Goal: Navigation & Orientation: Find specific page/section

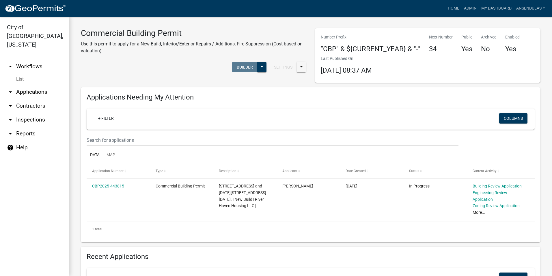
scroll to position [231, 0]
click at [467, 8] on link "Admin" at bounding box center [470, 8] width 17 height 11
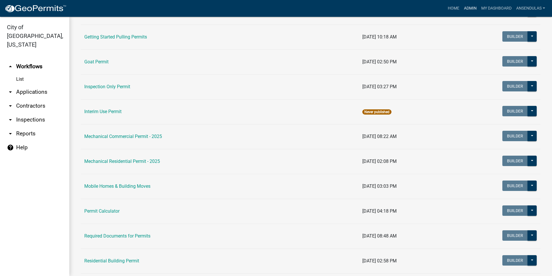
scroll to position [231, 0]
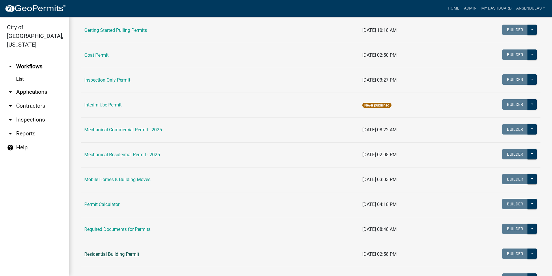
click at [112, 254] on link "Residential Building Permit" at bounding box center [111, 253] width 55 height 5
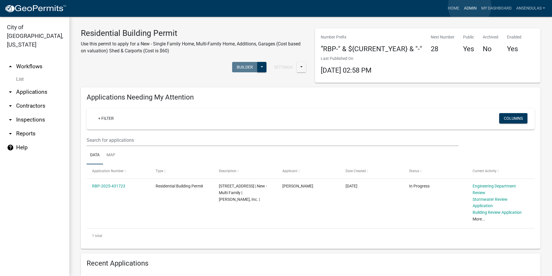
click at [470, 6] on link "Admin" at bounding box center [470, 8] width 17 height 11
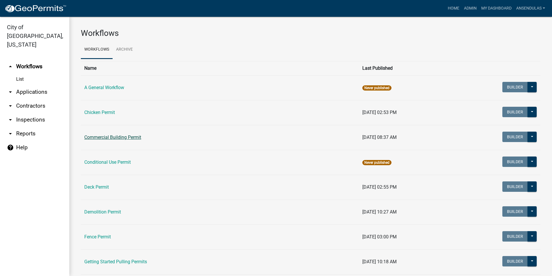
click at [123, 137] on link "Commercial Building Permit" at bounding box center [112, 136] width 57 height 5
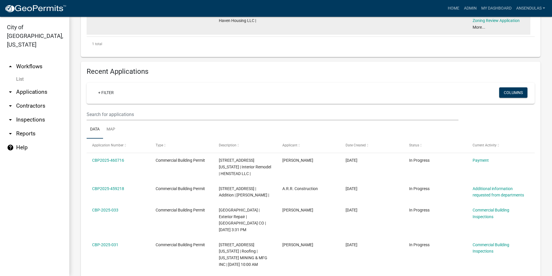
scroll to position [202, 0]
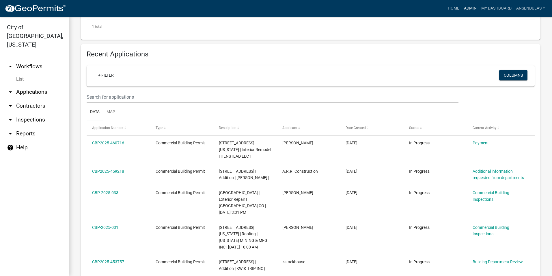
click at [468, 9] on link "Admin" at bounding box center [470, 8] width 17 height 11
